Goal: Navigation & Orientation: Go to known website

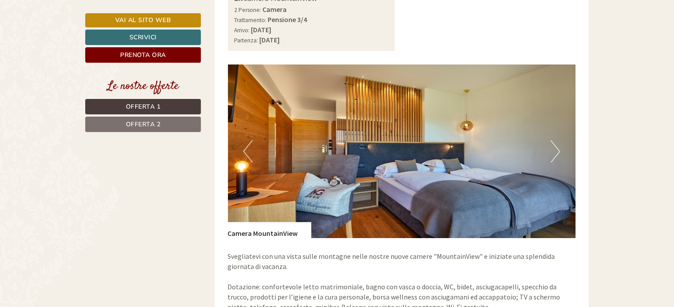
scroll to position [715, 0]
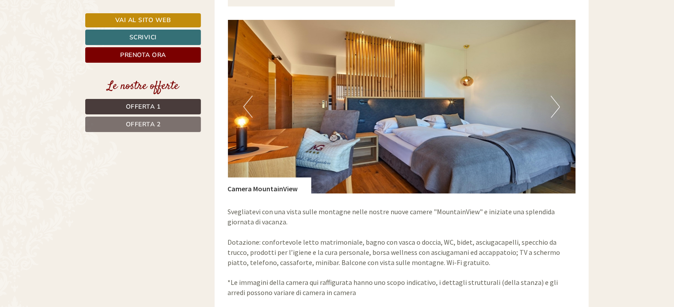
click at [549, 109] on img at bounding box center [402, 107] width 348 height 174
click at [554, 96] on button "Next" at bounding box center [555, 107] width 9 height 22
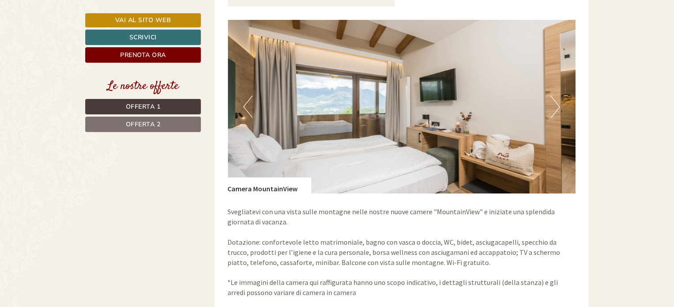
click at [554, 96] on button "Next" at bounding box center [555, 107] width 9 height 22
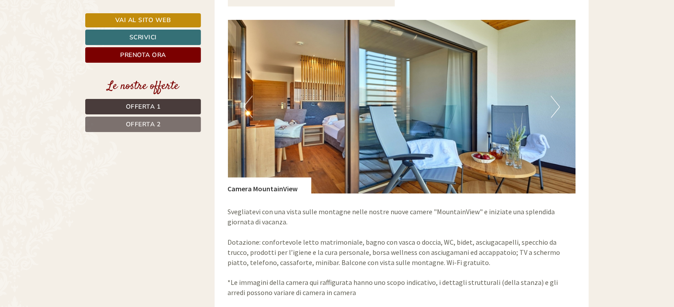
click at [554, 96] on button "Next" at bounding box center [555, 107] width 9 height 22
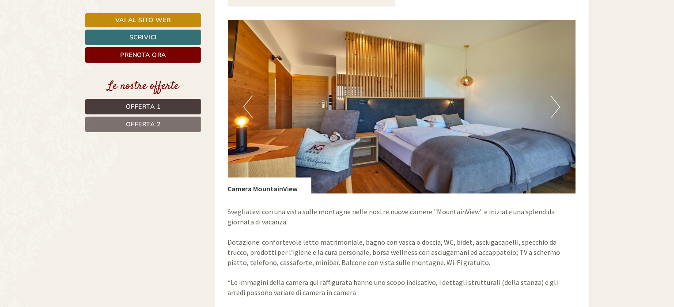
click at [554, 96] on button "Next" at bounding box center [555, 107] width 9 height 22
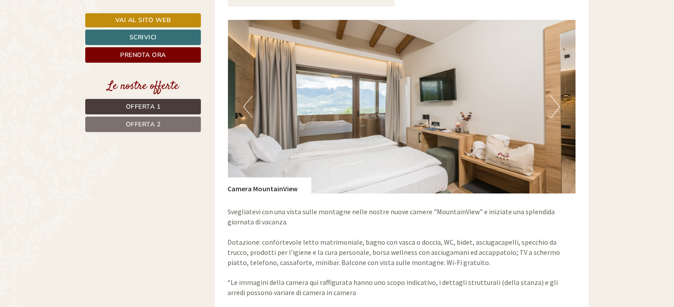
click at [554, 96] on button "Next" at bounding box center [555, 107] width 9 height 22
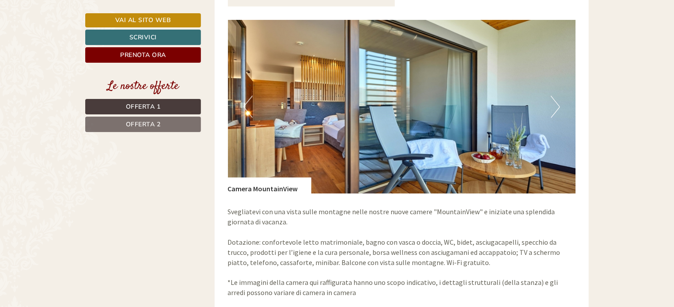
click at [554, 96] on button "Next" at bounding box center [555, 107] width 9 height 22
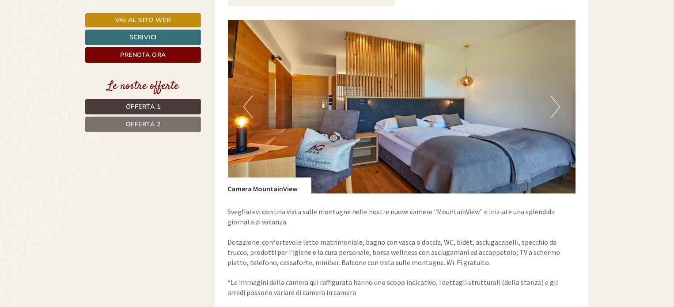
click at [554, 96] on button "Next" at bounding box center [555, 107] width 9 height 22
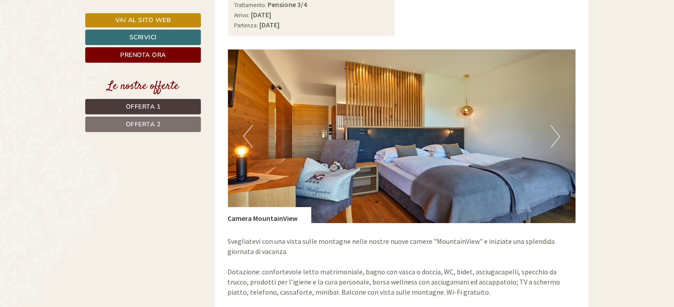
scroll to position [671, 0]
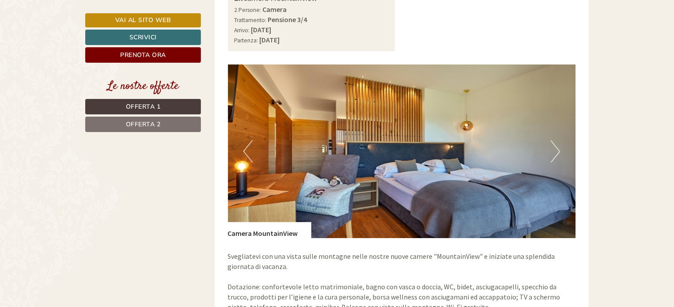
click at [143, 125] on span "Offerta 2" at bounding box center [143, 124] width 35 height 8
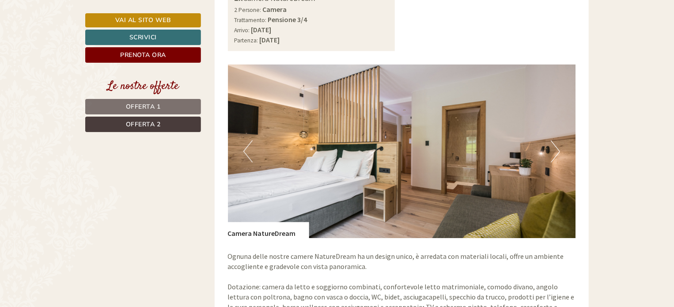
scroll to position [588, 0]
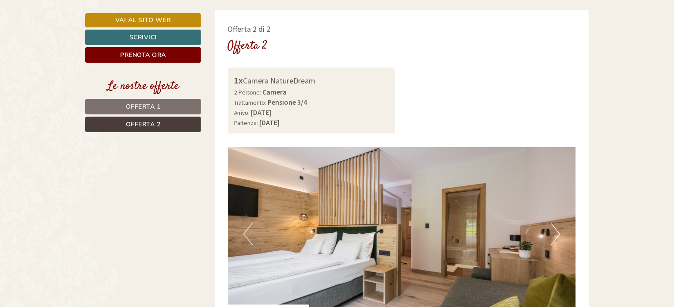
click at [143, 114] on nav "Offerta 1 Offerta 2" at bounding box center [144, 115] width 118 height 33
click at [143, 107] on span "Offerta 1" at bounding box center [143, 107] width 35 height 8
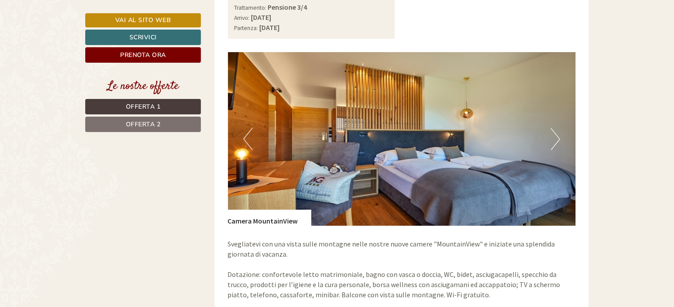
scroll to position [687, 0]
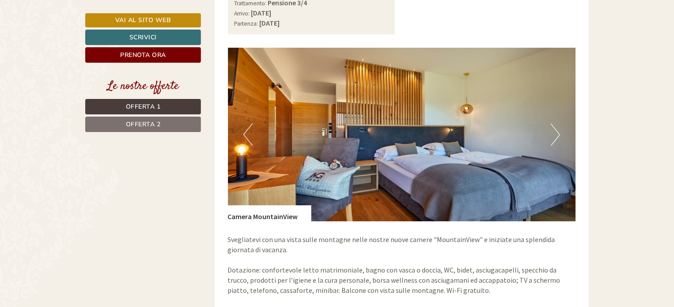
click at [551, 126] on button "Next" at bounding box center [555, 135] width 9 height 22
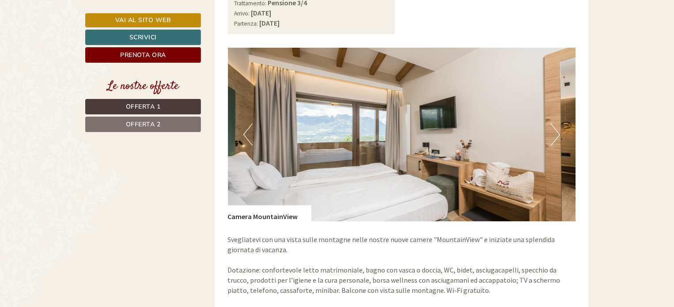
click at [551, 126] on button "Next" at bounding box center [555, 135] width 9 height 22
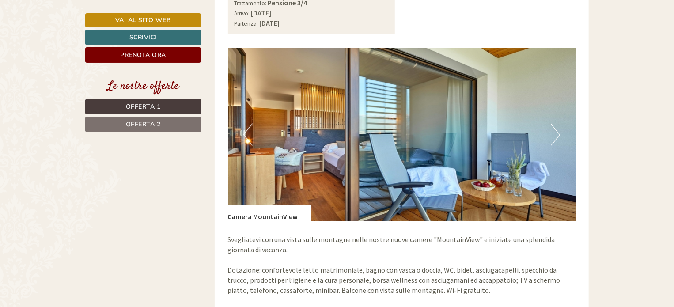
click at [551, 126] on button "Next" at bounding box center [555, 135] width 9 height 22
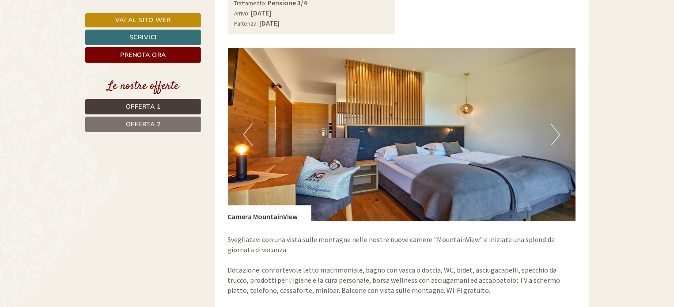
click at [551, 126] on button "Next" at bounding box center [555, 135] width 9 height 22
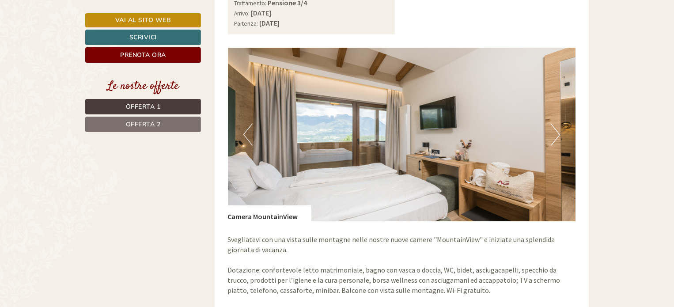
click at [551, 126] on button "Next" at bounding box center [555, 135] width 9 height 22
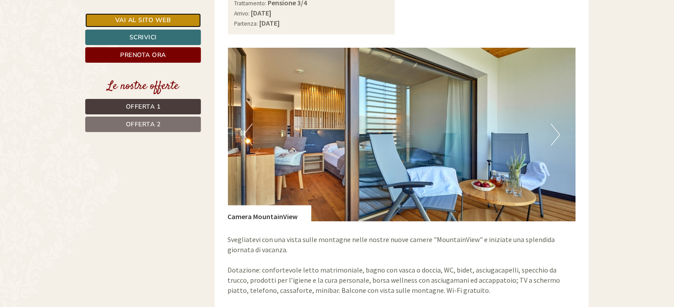
click at [178, 19] on link "Vai al sito web" at bounding box center [143, 20] width 116 height 14
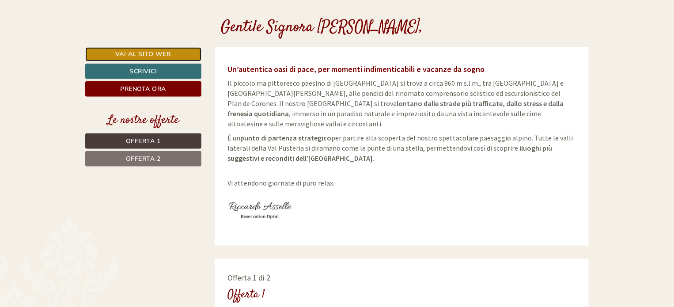
scroll to position [344, 0]
